Goal: Information Seeking & Learning: Learn about a topic

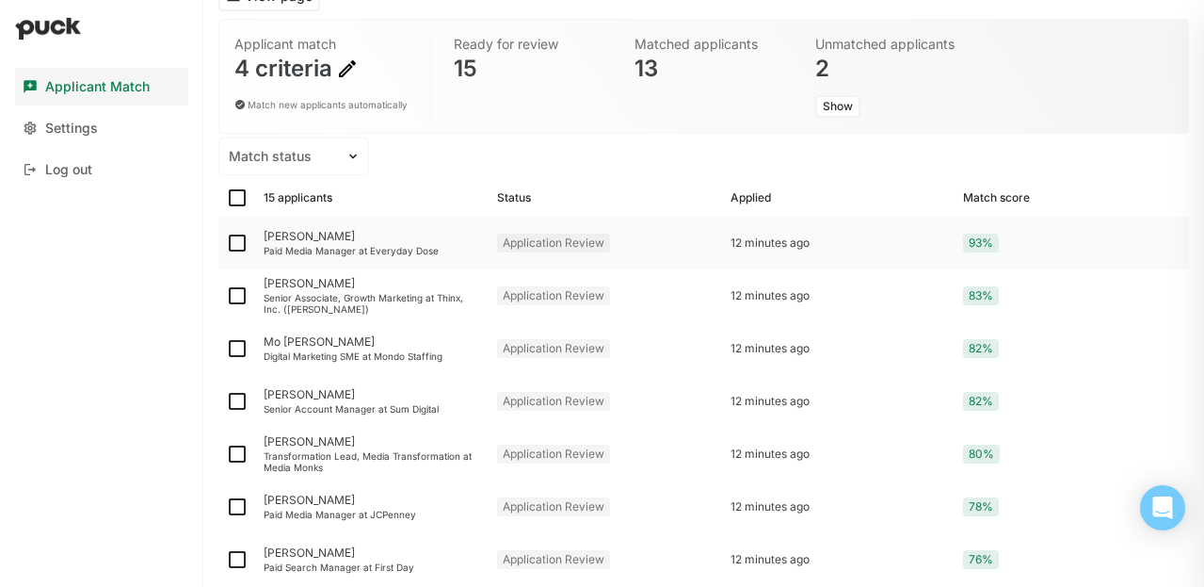
scroll to position [133, 0]
click at [334, 248] on div "Paid Media Manager at Everyday Dose" at bounding box center [373, 249] width 218 height 11
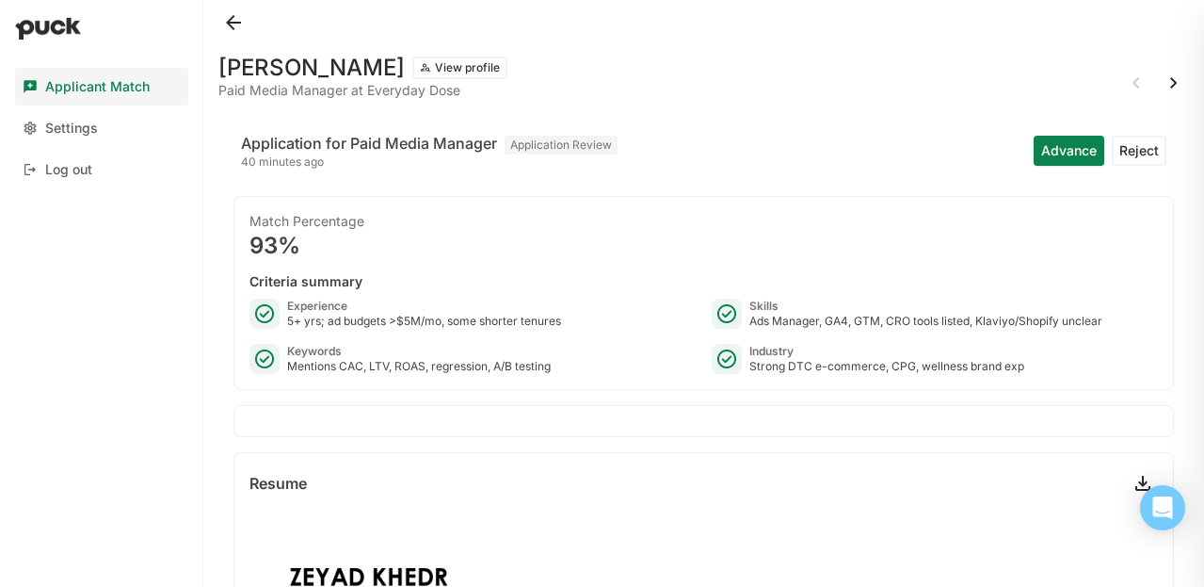
click at [412, 66] on button "View profile" at bounding box center [459, 67] width 95 height 23
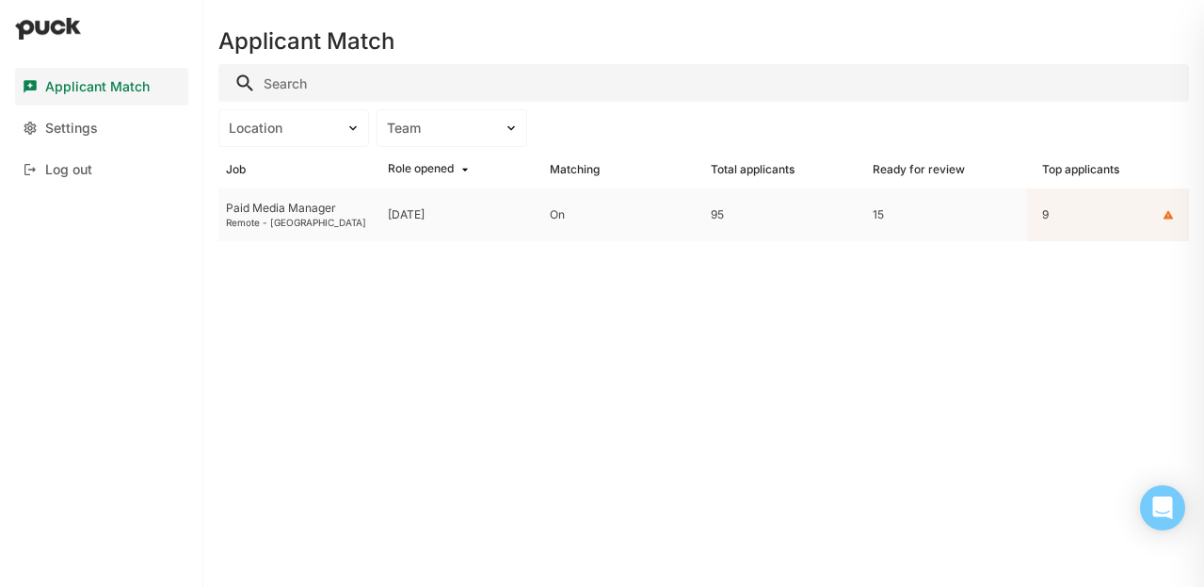
click at [330, 204] on div "Paid Media Manager" at bounding box center [299, 208] width 147 height 13
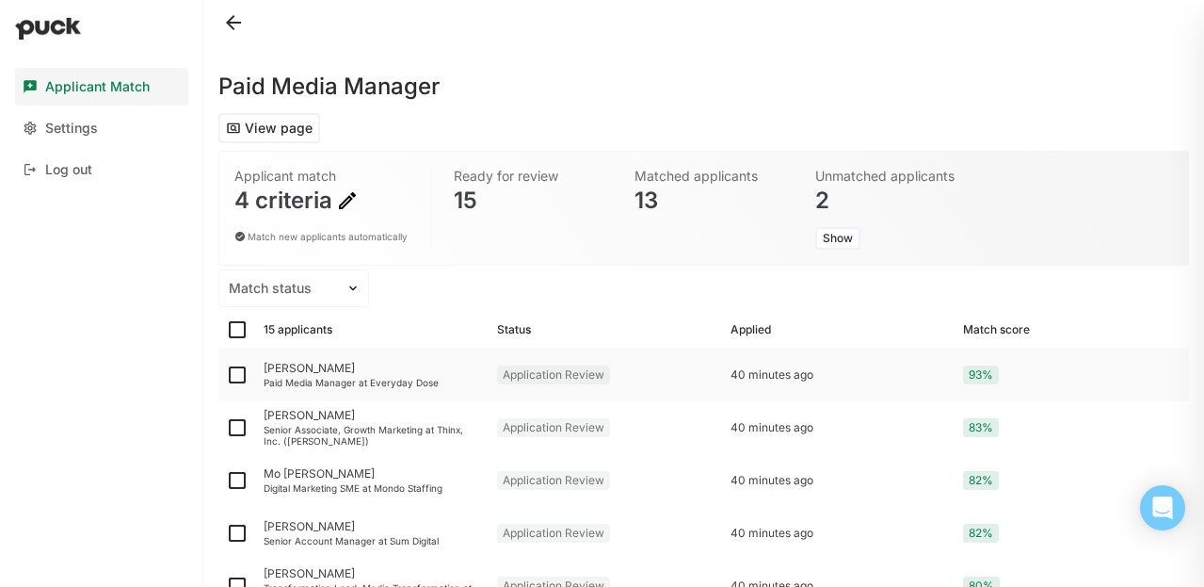
click at [333, 381] on div "Paid Media Manager at Everyday Dose" at bounding box center [373, 382] width 218 height 11
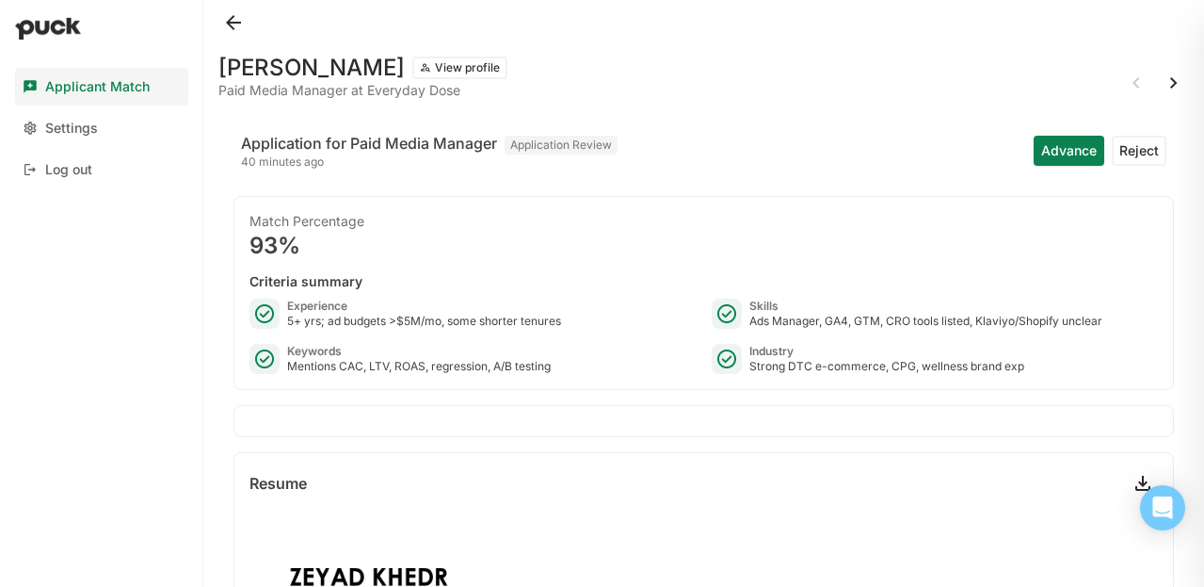
click at [421, 64] on button "View profile" at bounding box center [459, 67] width 95 height 23
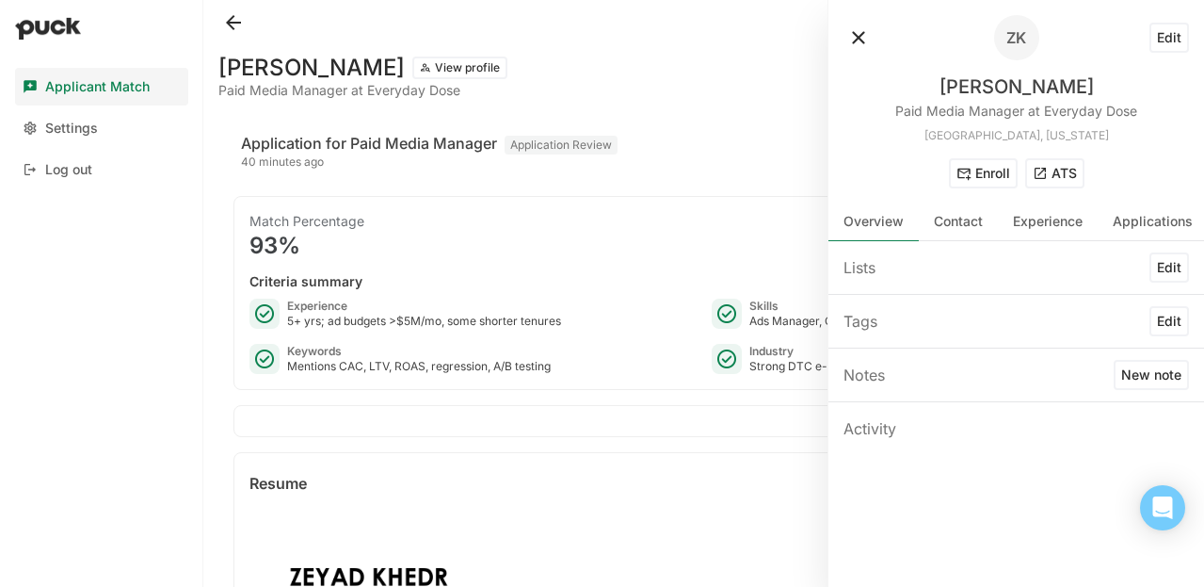
click at [1051, 171] on button "ATS" at bounding box center [1054, 173] width 59 height 30
click at [232, 16] on button at bounding box center [233, 23] width 30 height 30
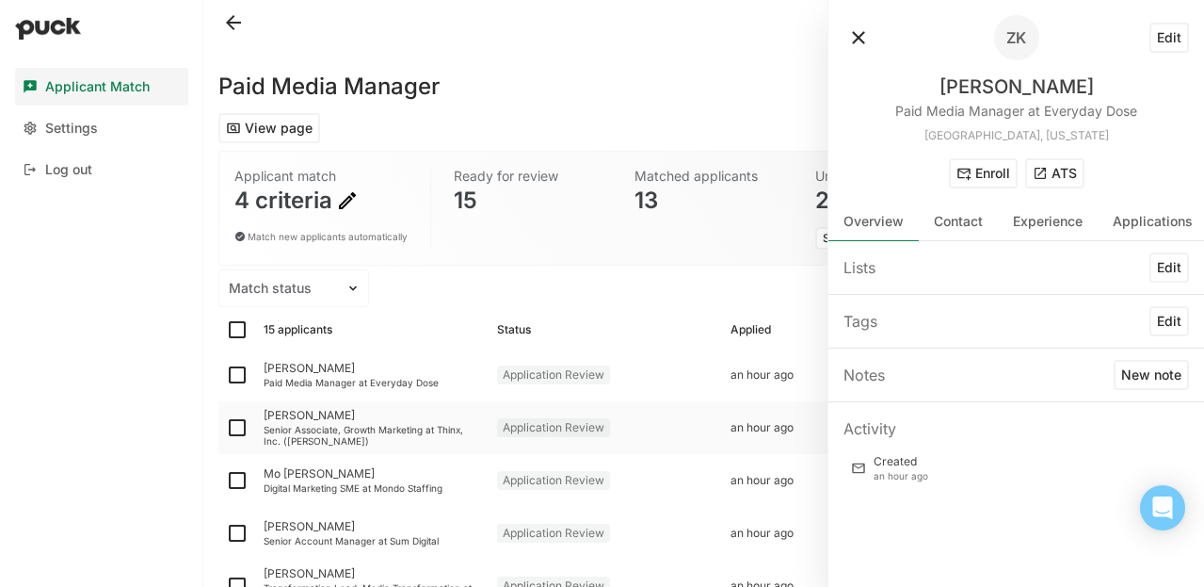
click at [411, 432] on div "Senior Associate, Growth Marketing at Thinx, Inc. ([PERSON_NAME])" at bounding box center [373, 435] width 218 height 23
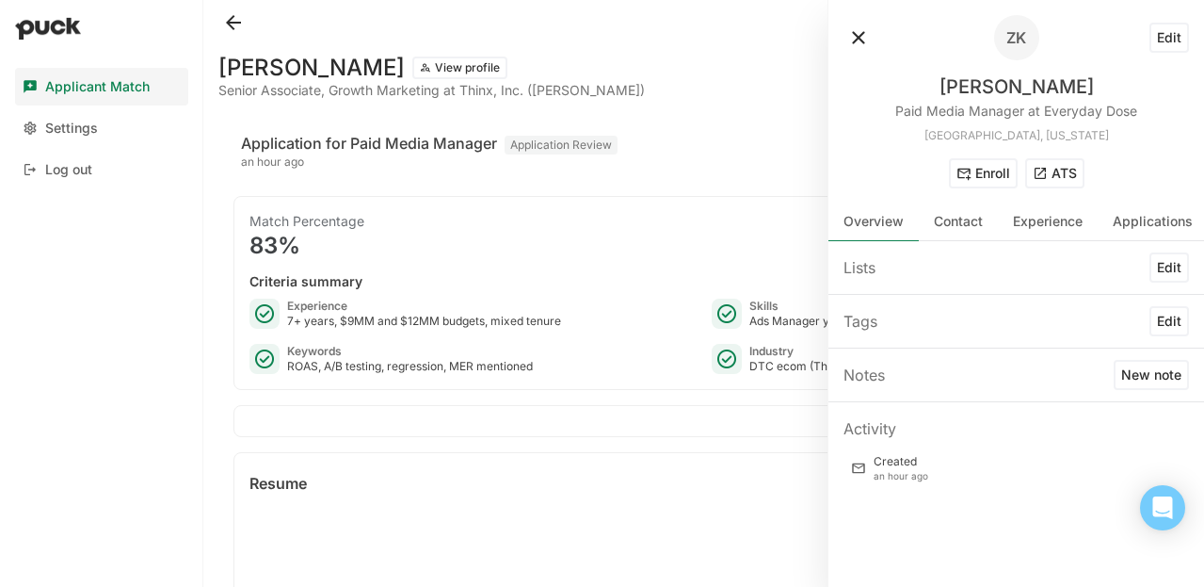
click at [856, 38] on button at bounding box center [859, 38] width 30 height 30
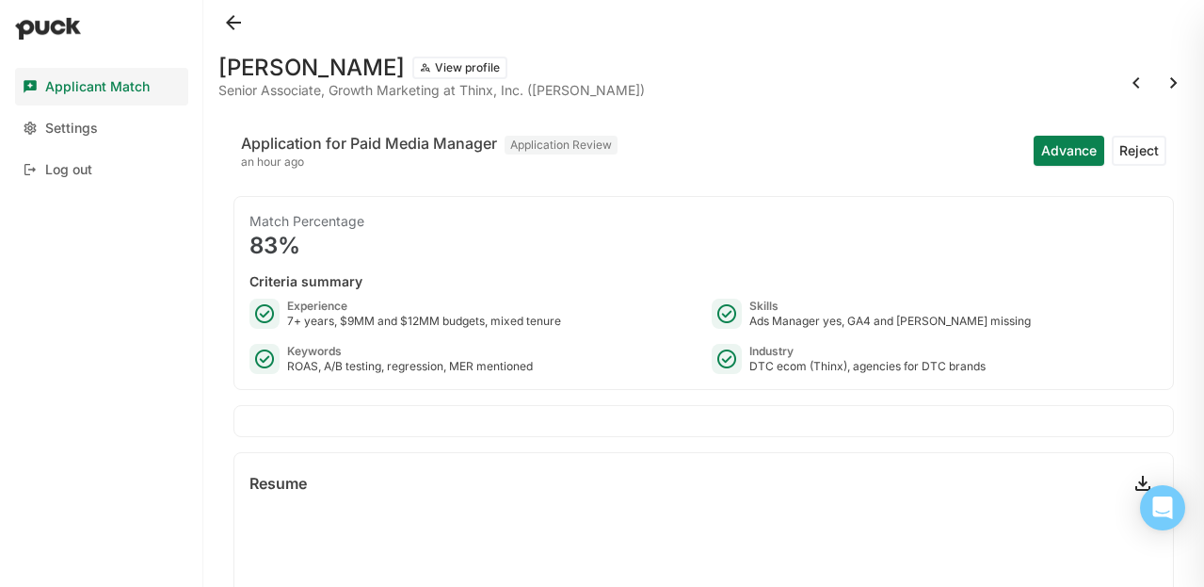
click at [421, 69] on button "View profile" at bounding box center [459, 67] width 95 height 23
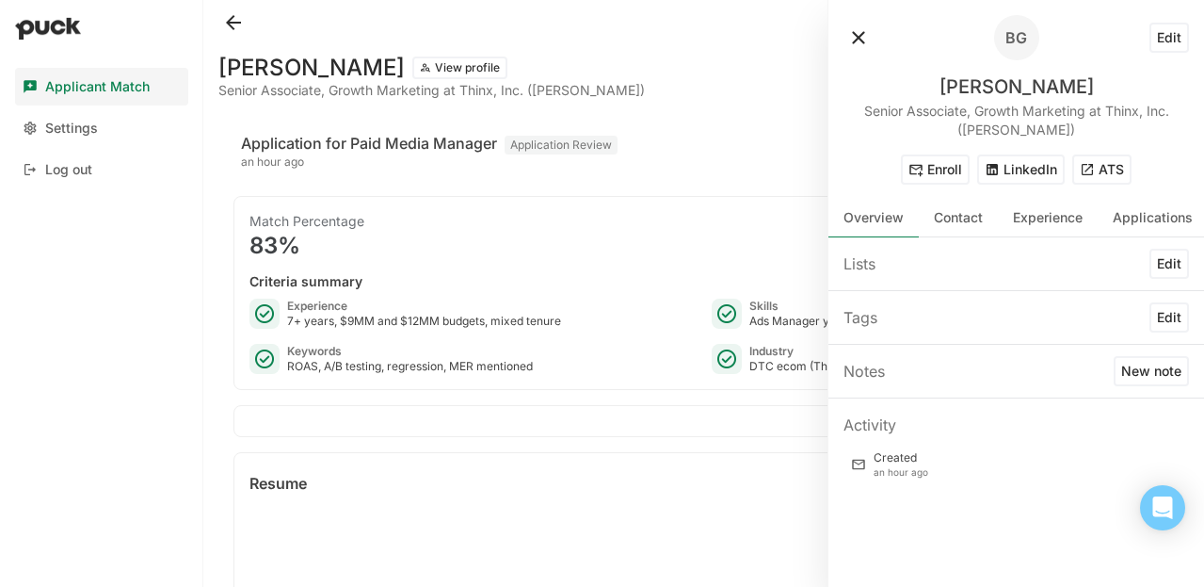
click at [1088, 178] on button "ATS" at bounding box center [1102, 169] width 59 height 30
click at [238, 26] on button at bounding box center [233, 23] width 30 height 30
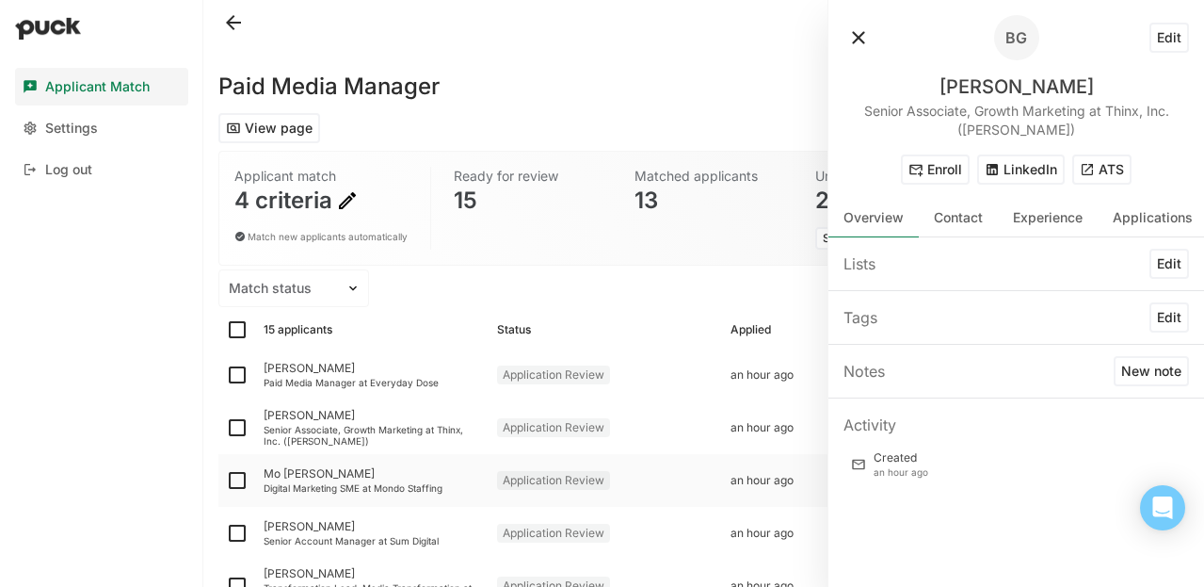
click at [362, 486] on div "Digital Marketing SME at Mondo Staffing" at bounding box center [373, 487] width 218 height 11
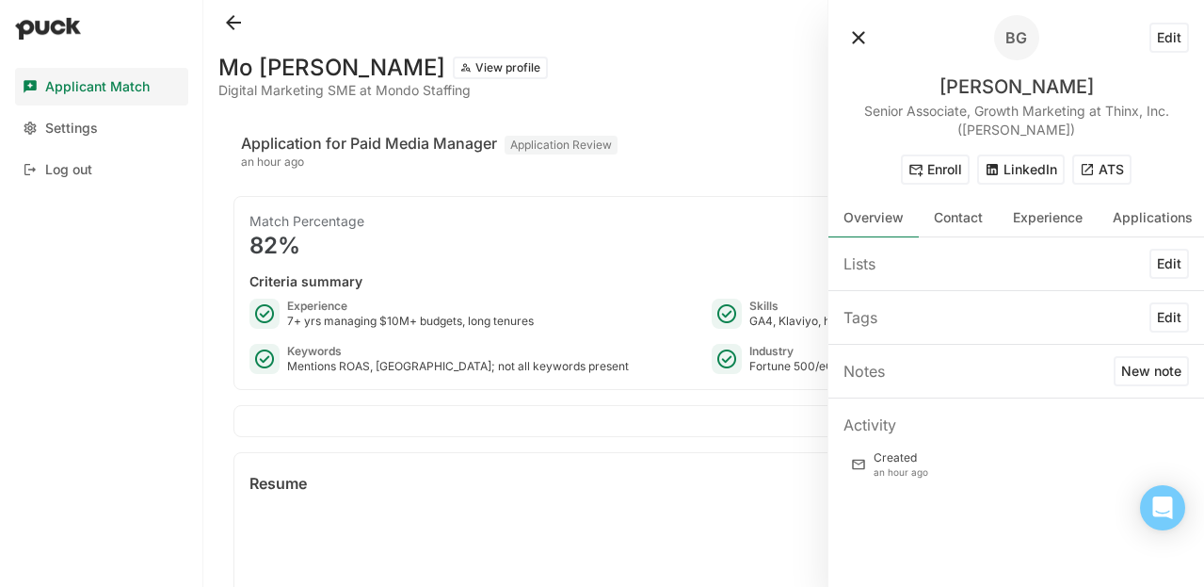
click at [856, 45] on button at bounding box center [859, 38] width 30 height 30
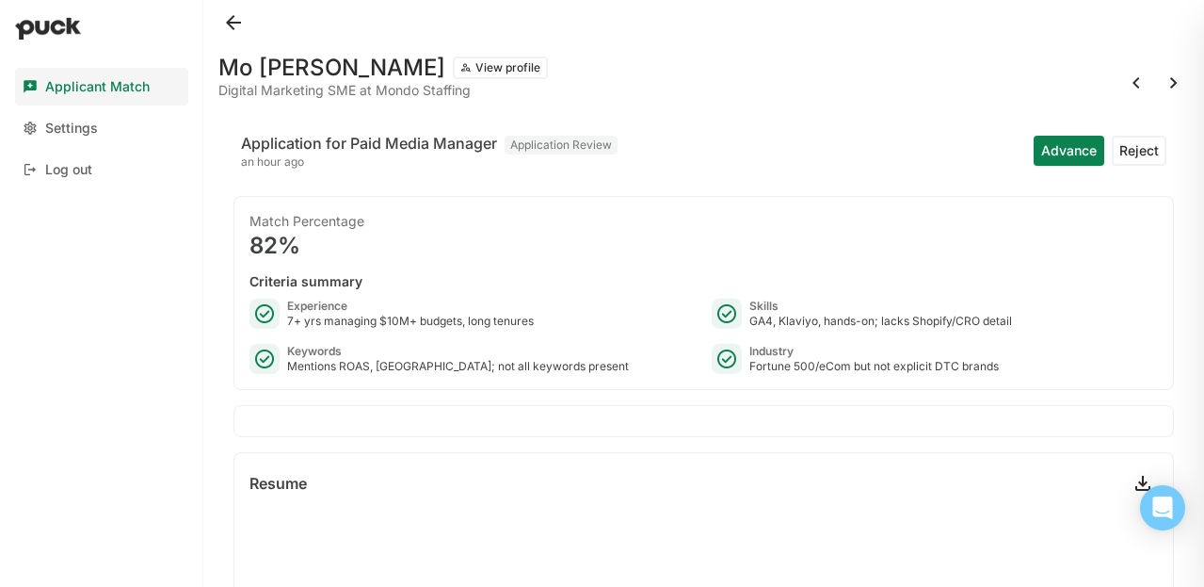
click at [453, 70] on button "View profile" at bounding box center [500, 67] width 95 height 23
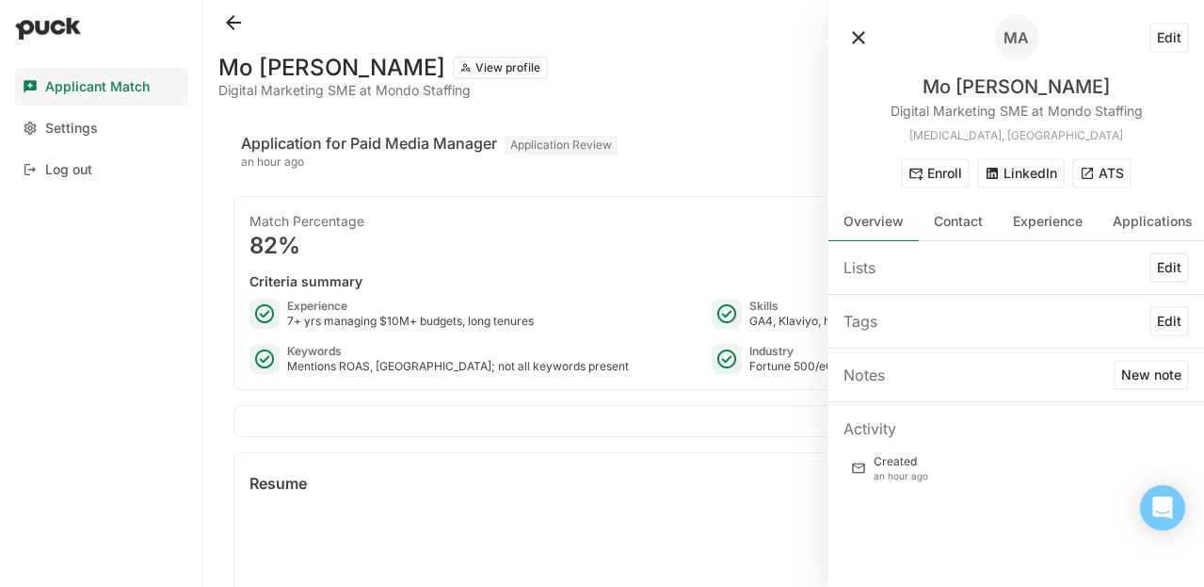
click at [1112, 181] on button "ATS" at bounding box center [1102, 173] width 59 height 30
